Goal: Task Accomplishment & Management: Manage account settings

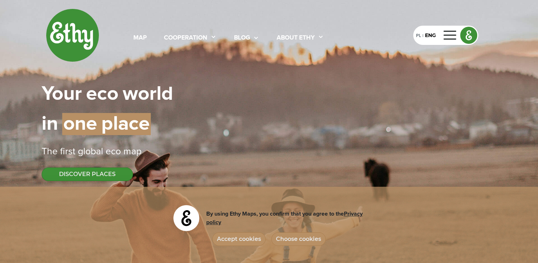
select select
click at [469, 36] on img at bounding box center [469, 35] width 16 height 16
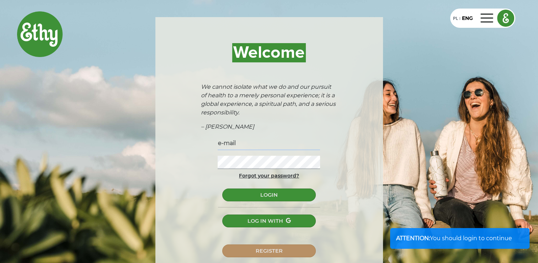
click at [263, 142] on input "text" at bounding box center [269, 143] width 102 height 13
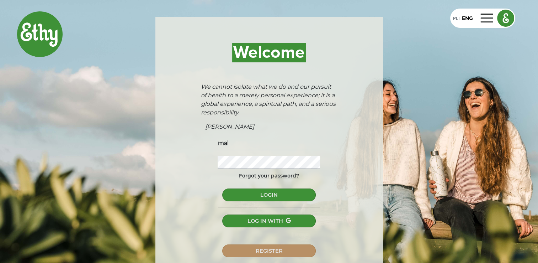
type input "malgorzata.bukowczyk@gmail.com"
click at [222, 188] on button "LOGIN" at bounding box center [268, 194] width 93 height 13
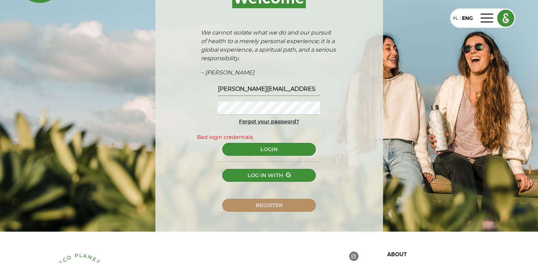
scroll to position [54, 0]
click at [184, 98] on form "malgorzata.bukowczyk@gmail.com Forgot your password? Bad login credentials LOGI…" at bounding box center [269, 147] width 216 height 129
click at [222, 143] on button "LOGIN" at bounding box center [268, 149] width 93 height 13
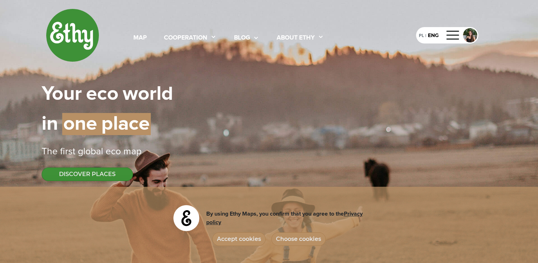
select select
click at [245, 239] on button "Accept cookies" at bounding box center [238, 239] width 53 height 14
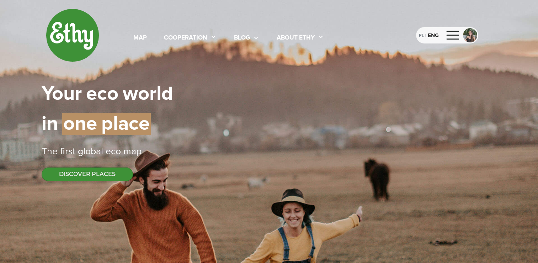
click at [462, 32] on div "PL | ENG" at bounding box center [447, 35] width 62 height 16
click at [451, 34] on div at bounding box center [453, 35] width 17 height 11
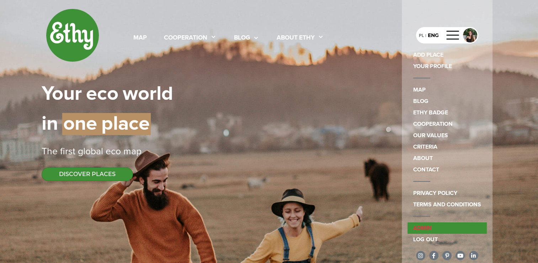
click at [417, 223] on link "admin" at bounding box center [447, 227] width 79 height 11
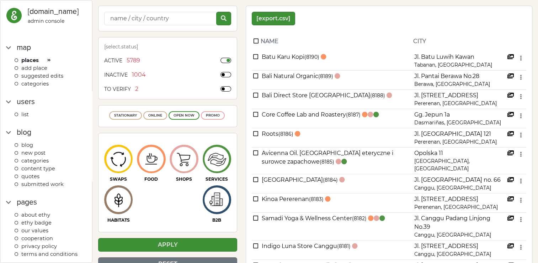
click at [45, 83] on span "categories" at bounding box center [34, 83] width 27 height 6
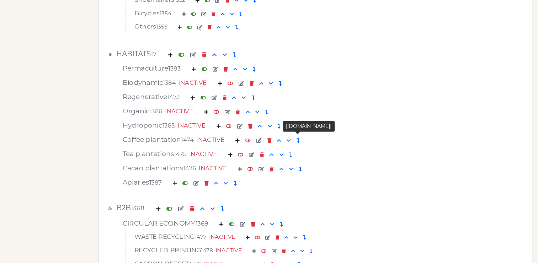
scroll to position [2718, 0]
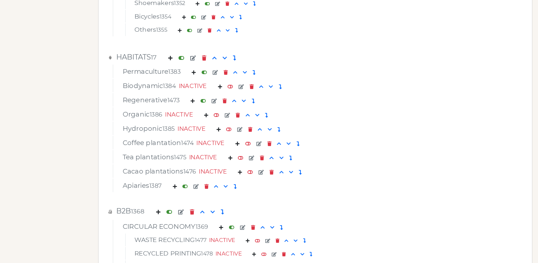
click at [217, 114] on em at bounding box center [216, 114] width 5 height 5
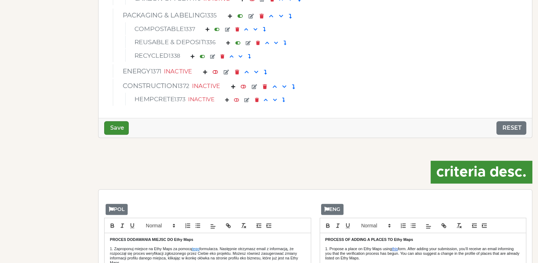
scroll to position [2986, 0]
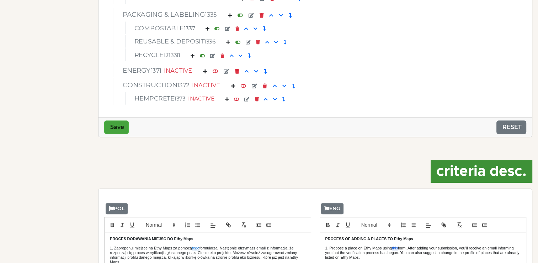
click at [111, 125] on button "Save" at bounding box center [116, 127] width 25 height 14
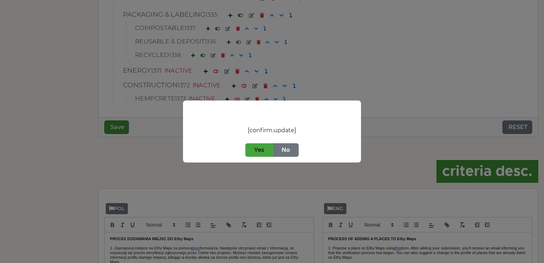
click at [256, 152] on button "Yes" at bounding box center [259, 150] width 28 height 14
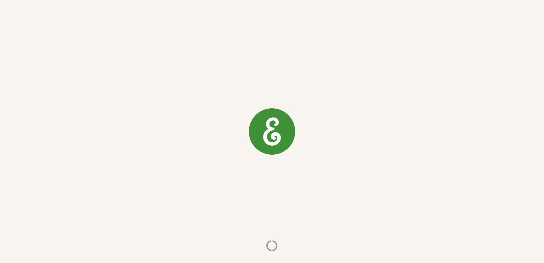
select select
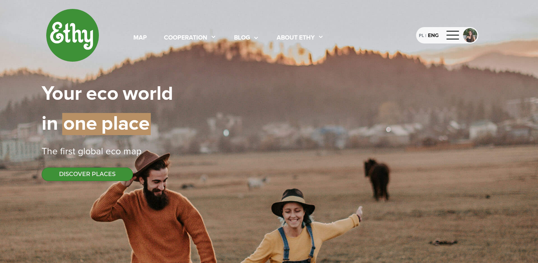
click at [452, 33] on div at bounding box center [453, 35] width 17 height 11
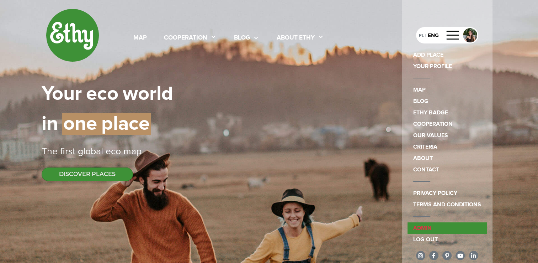
click at [431, 226] on link "admin" at bounding box center [447, 227] width 79 height 11
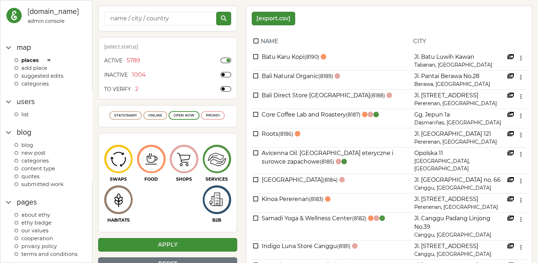
click at [30, 83] on span "categories" at bounding box center [34, 83] width 27 height 6
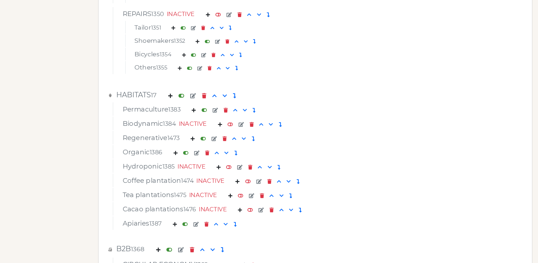
scroll to position [2680, 0]
click at [187, 151] on em at bounding box center [185, 153] width 5 height 5
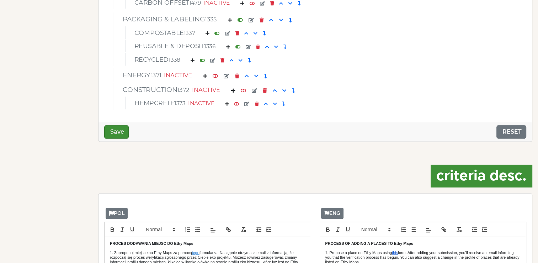
scroll to position [2978, 0]
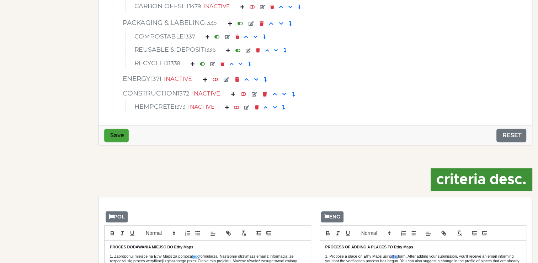
click at [113, 129] on button "Save" at bounding box center [116, 135] width 25 height 14
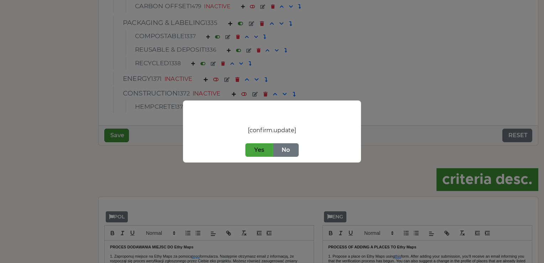
click at [262, 149] on button "Yes" at bounding box center [259, 150] width 28 height 14
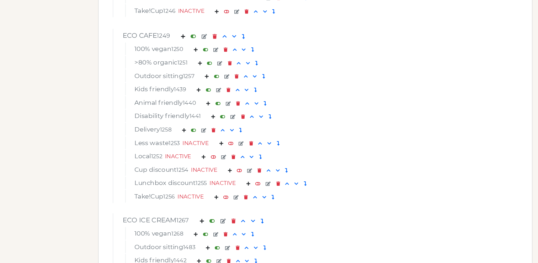
scroll to position [433, 0]
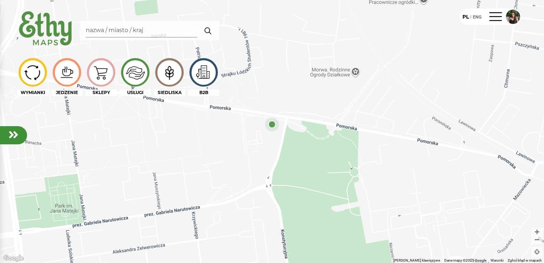
click at [172, 71] on img at bounding box center [169, 72] width 24 height 23
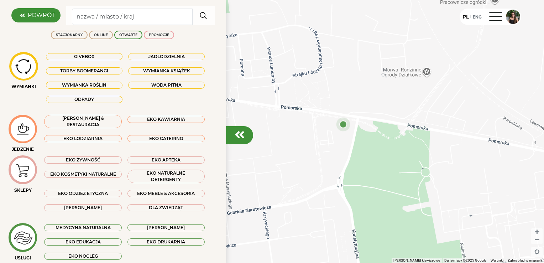
scroll to position [106, 0]
